Goal: Check status

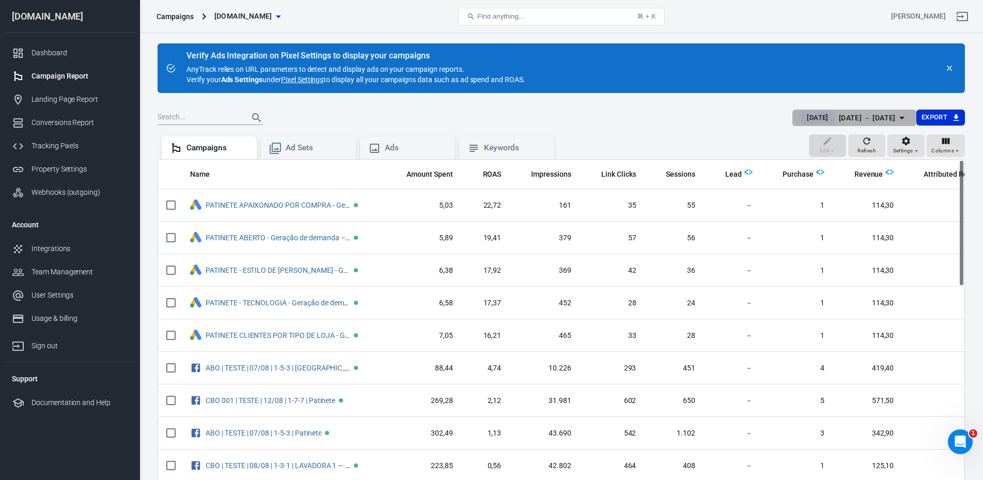
click at [813, 120] on div "Today Aug 16 － Aug 16, 2025" at bounding box center [848, 118] width 95 height 13
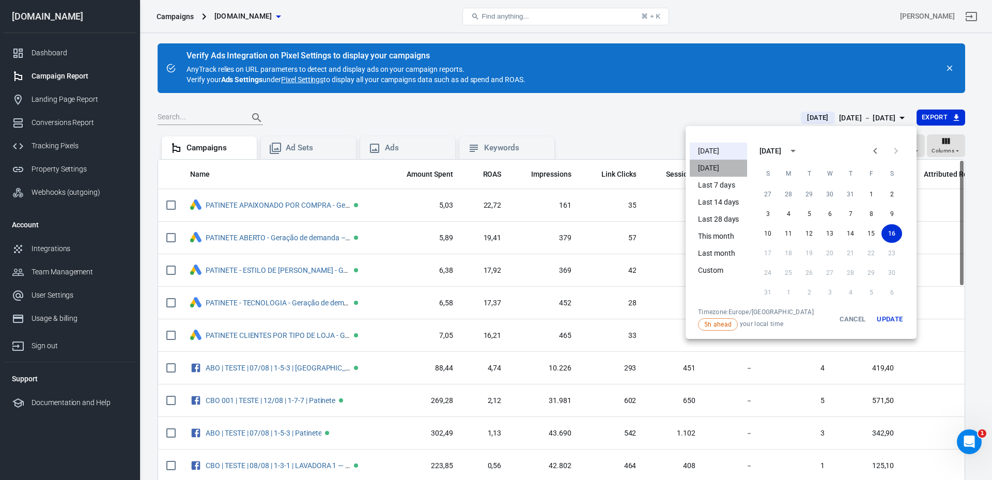
click at [724, 169] on li "Yesterday" at bounding box center [718, 168] width 57 height 17
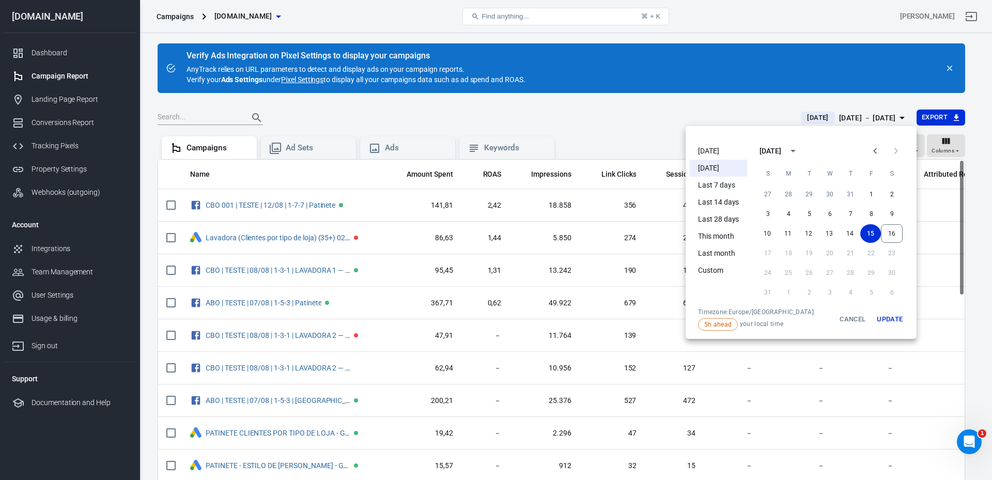
click at [687, 120] on div at bounding box center [496, 240] width 992 height 480
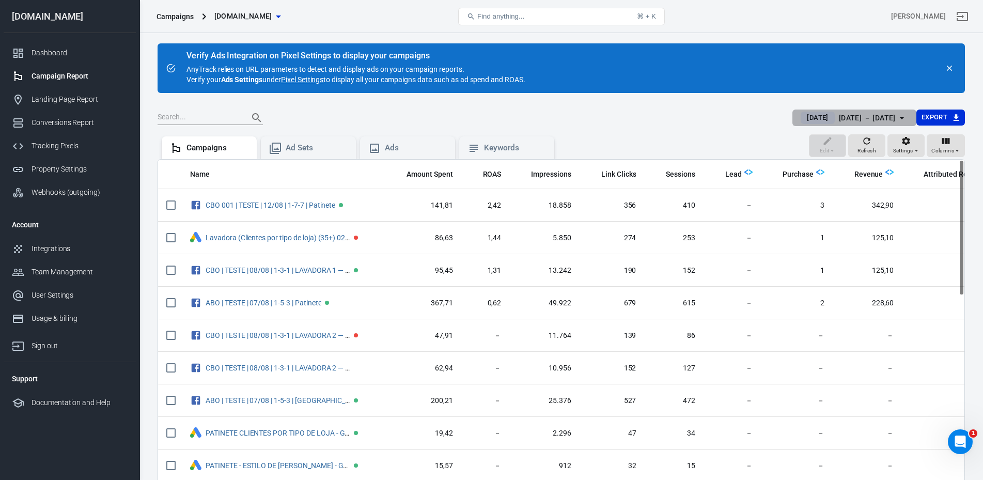
click at [803, 116] on span "Yesterday" at bounding box center [817, 118] width 29 height 10
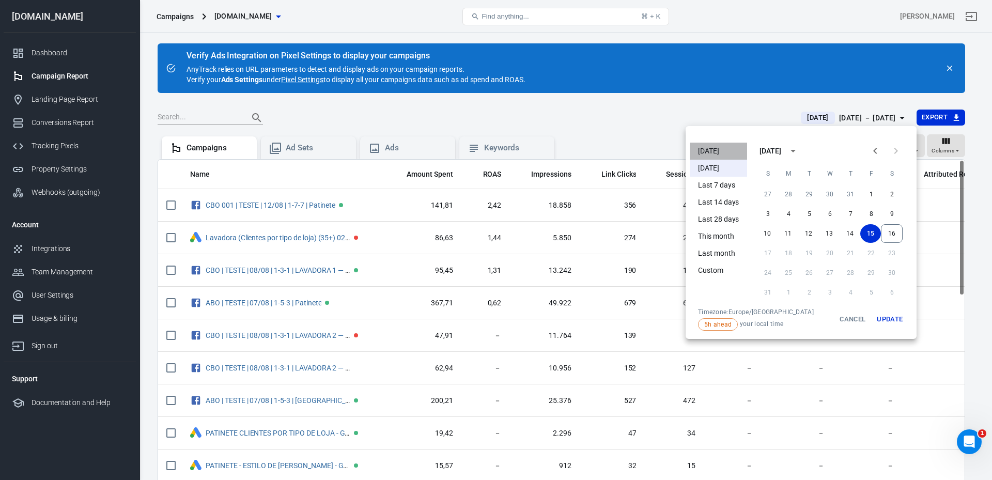
click at [718, 147] on li "[DATE]" at bounding box center [718, 151] width 57 height 17
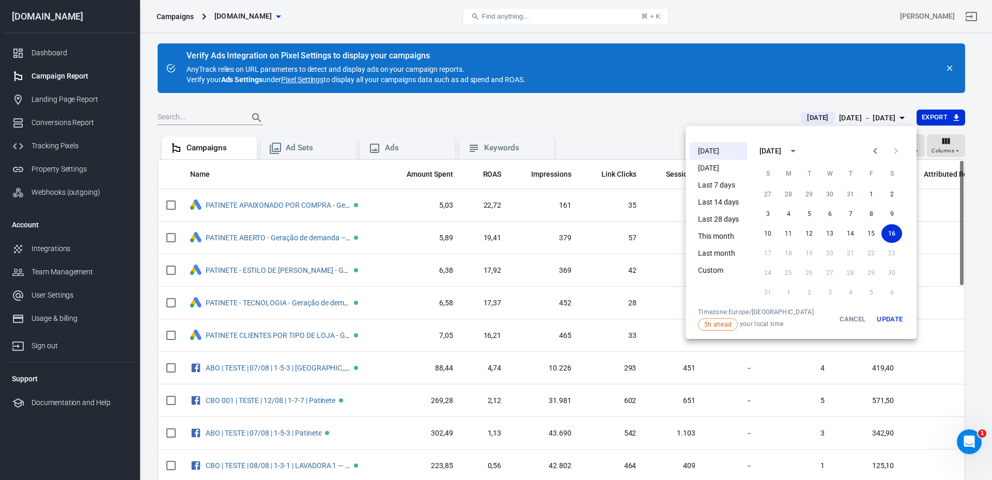
click at [642, 118] on div at bounding box center [496, 240] width 992 height 480
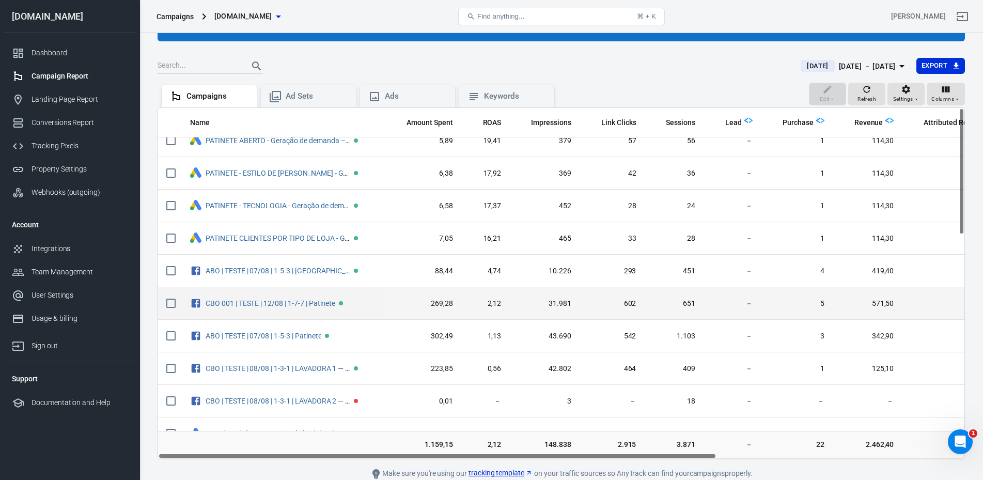
scroll to position [52, 0]
